Goal: Information Seeking & Learning: Check status

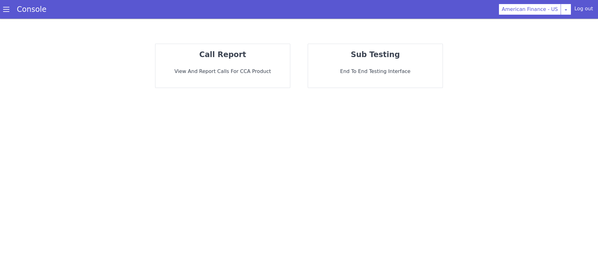
click at [223, 72] on p "View and report calls for CCA Product" at bounding box center [222, 71] width 125 height 7
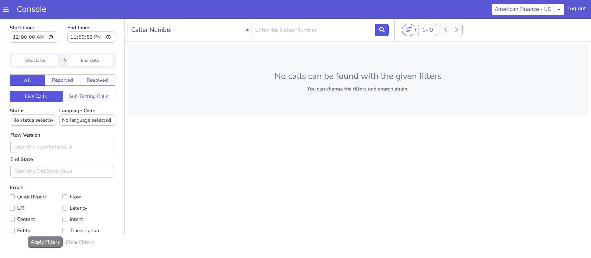
click at [9, 11] on link "Console" at bounding box center [31, 9] width 45 height 9
click at [8, 14] on div "Console" at bounding box center [28, 9] width 57 height 17
click at [8, 10] on span at bounding box center [6, 9] width 6 height 6
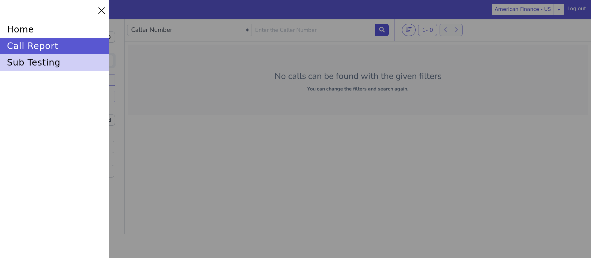
click at [32, 61] on div "sub testing" at bounding box center [54, 62] width 109 height 17
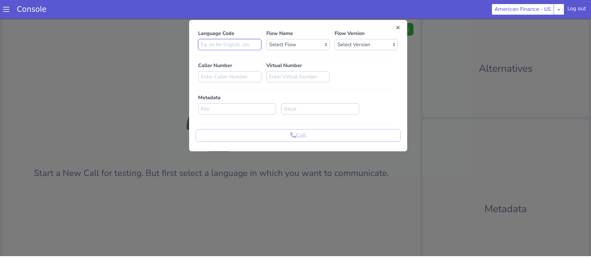
click at [265, 6] on input at bounding box center [248, 2] width 63 height 11
type input "en"
click at [308, 16] on select "Select Flow American Finance Application V1.0 american_finance_default american…" at bounding box center [310, 15] width 63 height 11
select select "7fff797d-45ee-4eb4-aa38-056486e9cfa1"
click at [286, 0] on select "Select Flow American Finance Application V1.0 american_finance_default american…" at bounding box center [317, 2] width 63 height 11
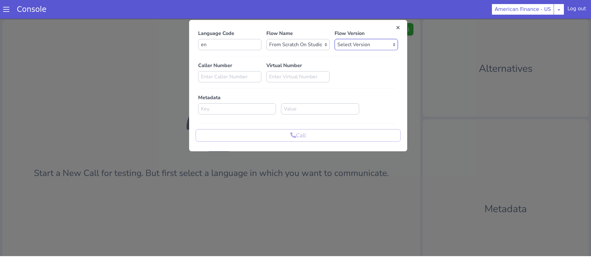
click at [366, 40] on select "Select Version 0.1.234 0.1.233 0.1.232 0.1.231 0.1.230 0.1.229 0.1.228 0.1.227 …" at bounding box center [369, 36] width 63 height 11
select select "0.1.234"
click at [338, 31] on select "Select Version 0.1.234 0.1.233 0.1.232 0.1.231 0.1.230 0.1.229 0.1.228 0.1.227 …" at bounding box center [369, 36] width 63 height 11
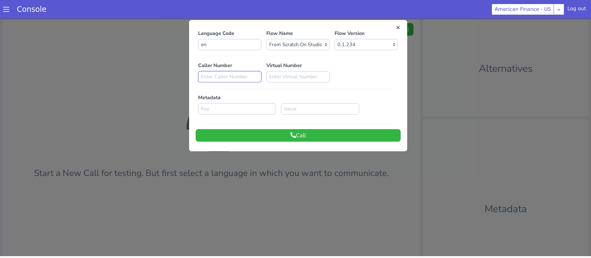
click at [225, 73] on input at bounding box center [229, 76] width 63 height 11
paste input "2672332212"
type input "2672332212"
click at [370, 48] on button "Call" at bounding box center [349, 45] width 205 height 12
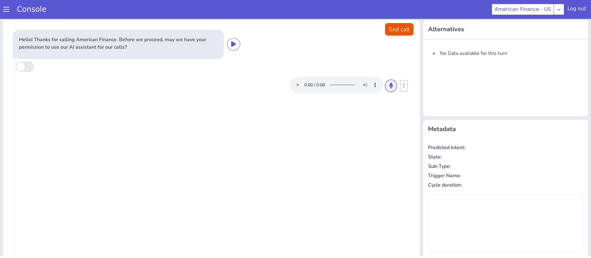
click at [392, 78] on icon at bounding box center [394, 77] width 4 height 6
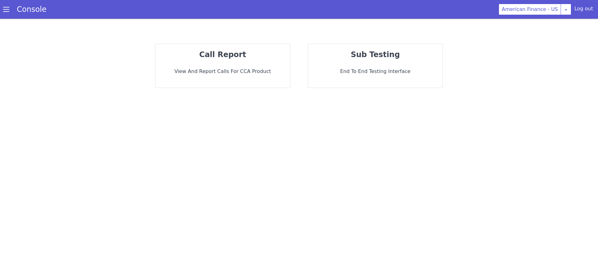
click at [368, 66] on div "sub testing End to End Testing Interface" at bounding box center [375, 66] width 135 height 44
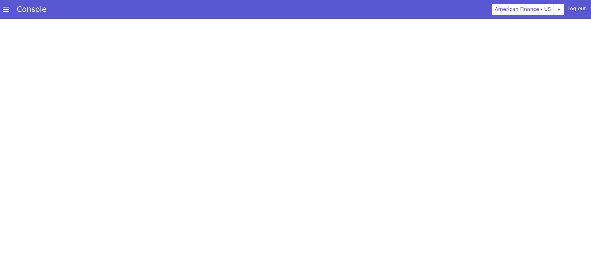
scroll to position [2, 0]
drag, startPoint x: 9, startPoint y: 13, endPoint x: 14, endPoint y: 18, distance: 7.5
click at [9, 14] on div "Console" at bounding box center [28, 7] width 57 height 17
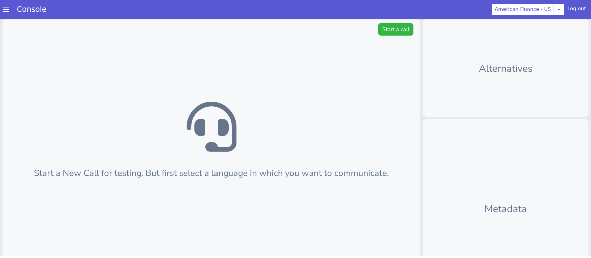
scroll to position [0, 0]
click at [8, 10] on span at bounding box center [6, 7] width 6 height 6
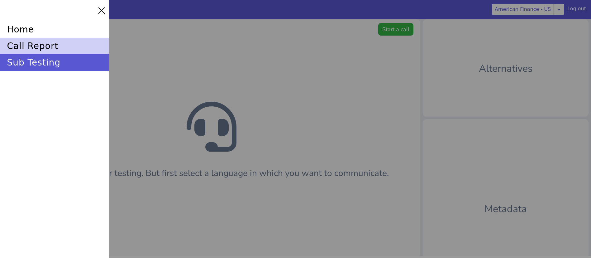
click at [22, 46] on div "call report" at bounding box center [54, 44] width 109 height 17
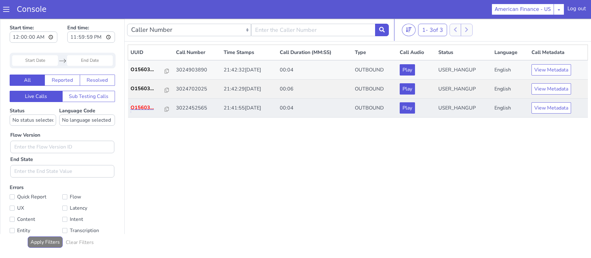
click at [143, 105] on p "O15603..." at bounding box center [147, 107] width 35 height 7
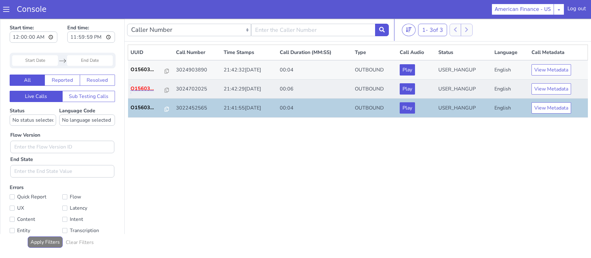
click at [155, 89] on p "O15603..." at bounding box center [147, 88] width 35 height 7
